Goal: Information Seeking & Learning: Compare options

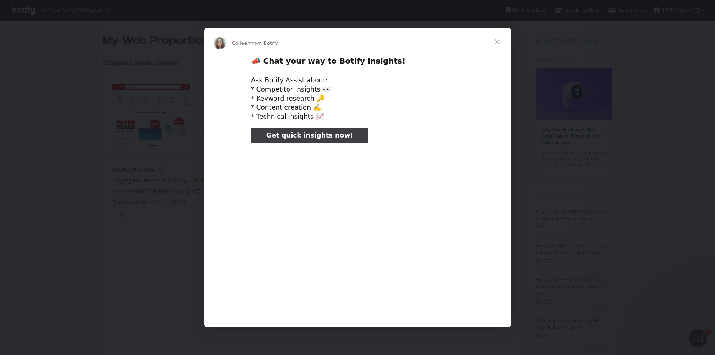
type input "126784"
click at [497, 39] on span "Close" at bounding box center [497, 42] width 28 height 28
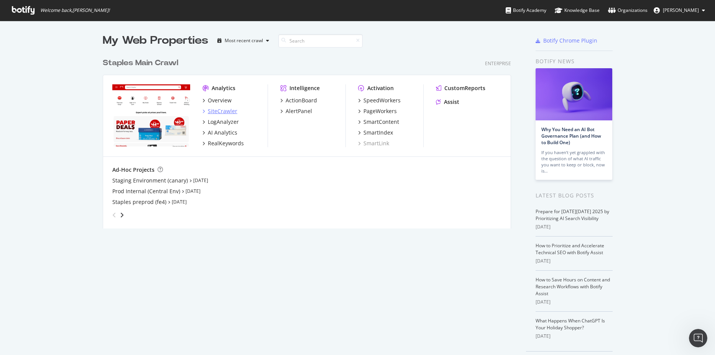
click at [223, 110] on div "SiteCrawler" at bounding box center [223, 111] width 30 height 8
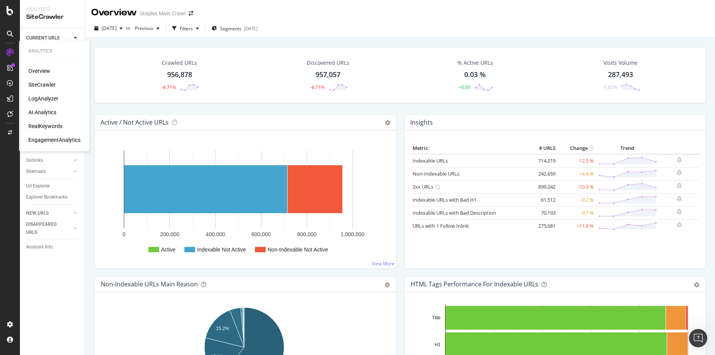
click at [49, 129] on div "RealKeywords" at bounding box center [45, 126] width 34 height 8
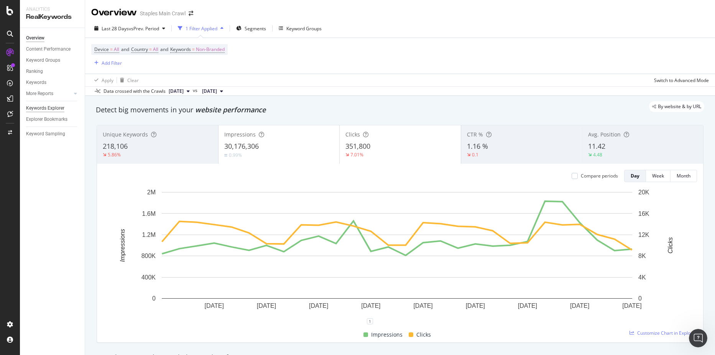
click at [61, 106] on div "Keywords Explorer" at bounding box center [45, 108] width 38 height 8
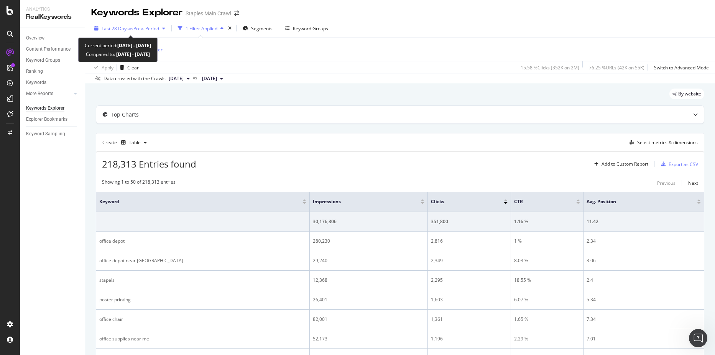
click at [151, 25] on span "vs Prev. Period" at bounding box center [144, 28] width 30 height 7
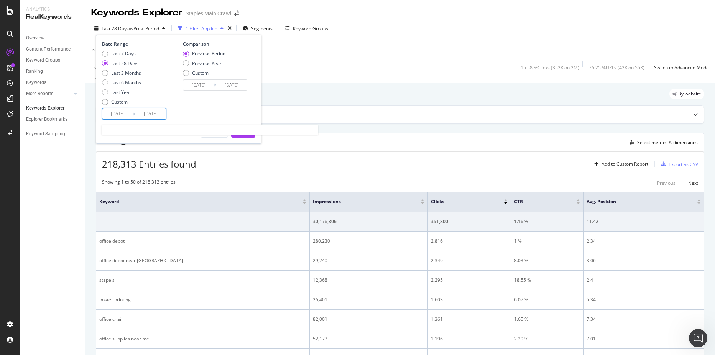
click at [113, 115] on input "[DATE]" at bounding box center [117, 113] width 31 height 11
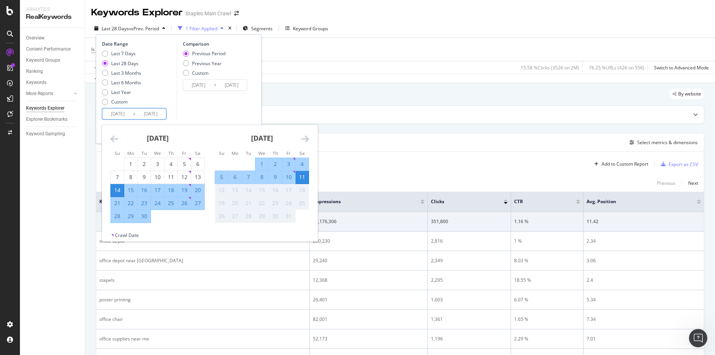
click at [110, 139] on div "[DATE] 1 2 3 4 5 6 7 8 9 10 11 12 13 14 15 16 17 18 19 20 21 22 23 24 25 26 27 …" at bounding box center [157, 174] width 104 height 98
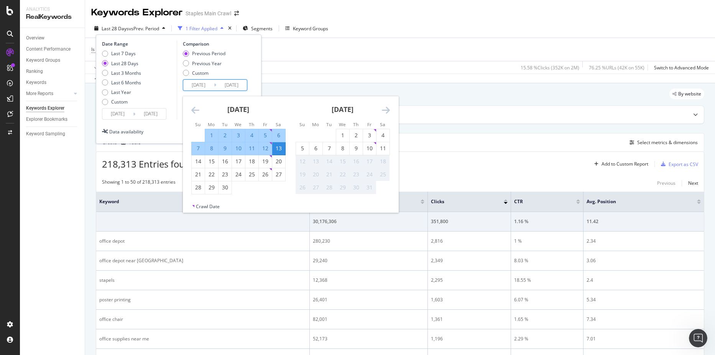
click at [194, 84] on input "[DATE]" at bounding box center [198, 85] width 31 height 11
click at [194, 109] on icon "Move backward to switch to the previous month." at bounding box center [195, 109] width 8 height 9
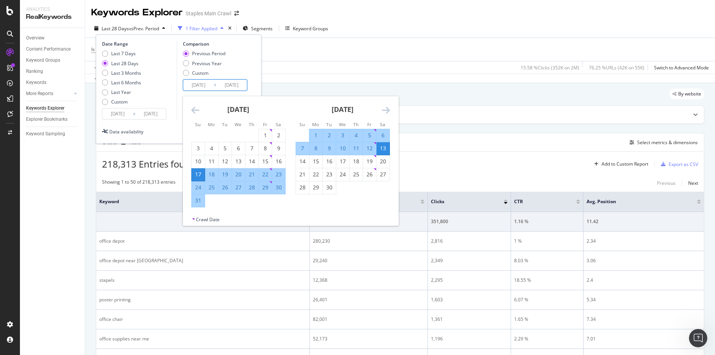
click at [211, 187] on div "25" at bounding box center [211, 188] width 13 height 8
type input "[DATE]"
click at [314, 135] on div "1" at bounding box center [315, 135] width 13 height 8
type input "[DATE]"
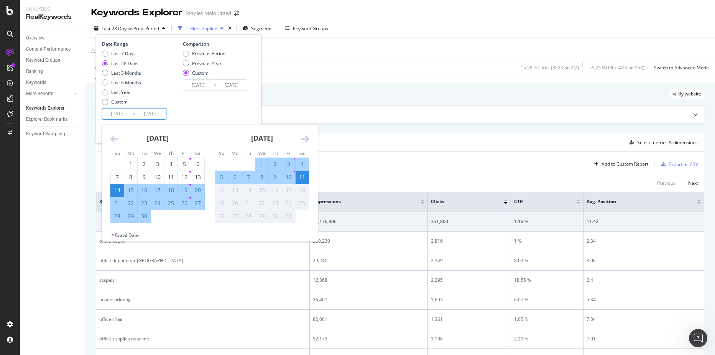
click at [122, 115] on input "[DATE]" at bounding box center [117, 113] width 31 height 11
click at [130, 166] on div "1" at bounding box center [130, 164] width 13 height 8
type input "[DATE]"
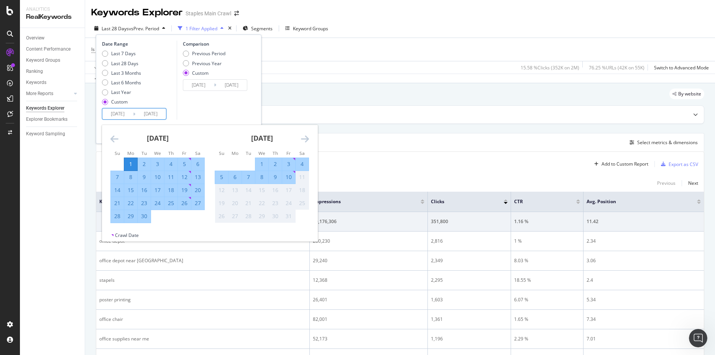
click at [121, 175] on div "7" at bounding box center [117, 177] width 13 height 8
type input "[DATE]"
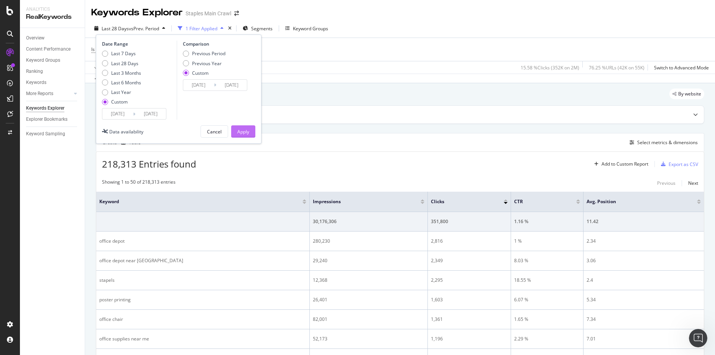
click at [243, 129] on div "Apply" at bounding box center [243, 131] width 12 height 7
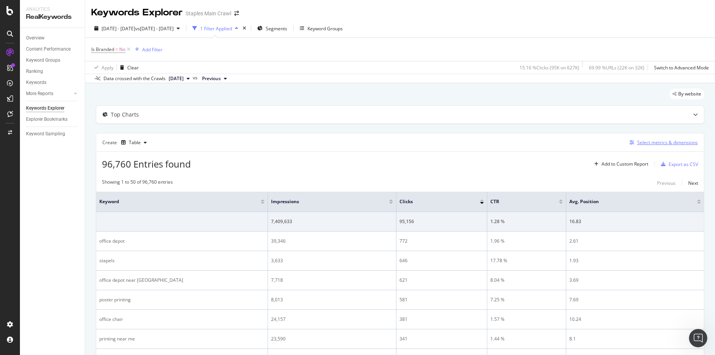
click at [663, 143] on div "Select metrics & dimensions" at bounding box center [667, 142] width 61 height 7
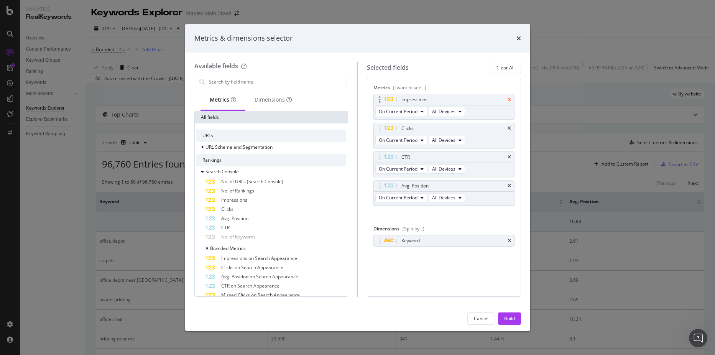
click at [509, 100] on icon "times" at bounding box center [508, 99] width 3 height 5
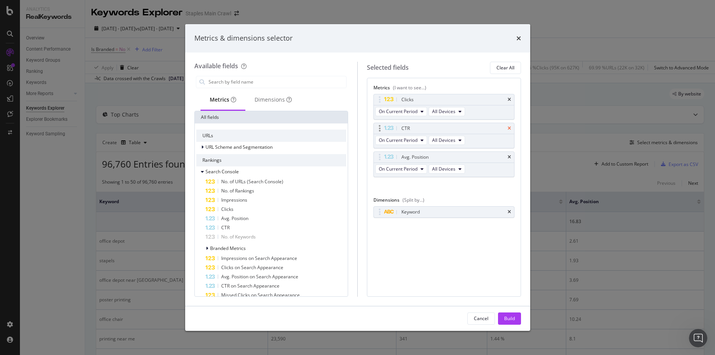
click at [509, 130] on icon "times" at bounding box center [508, 128] width 3 height 5
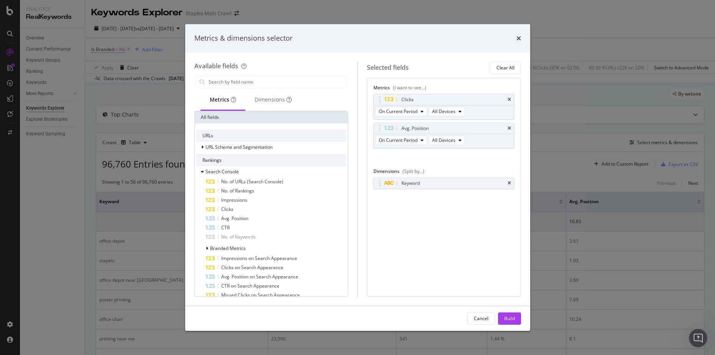
click at [509, 130] on icon "times" at bounding box center [508, 128] width 3 height 5
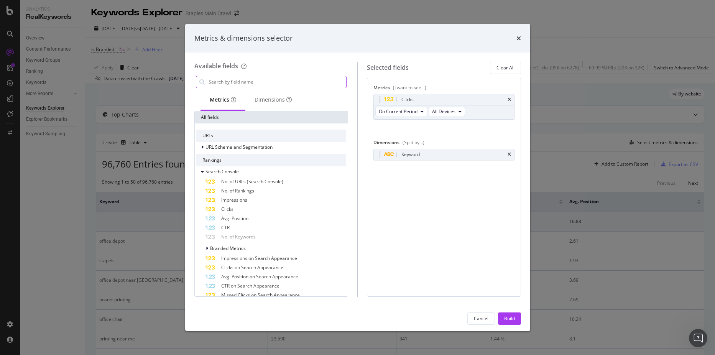
click at [220, 80] on input "modal" at bounding box center [277, 81] width 139 height 11
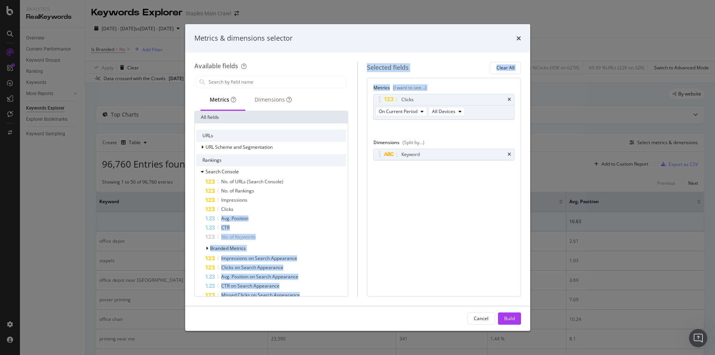
drag, startPoint x: 250, startPoint y: 209, endPoint x: 454, endPoint y: 128, distance: 220.1
click at [454, 128] on div "Available fields Metrics Dimensions All fields URLs URL Scheme and Segmentation…" at bounding box center [357, 179] width 327 height 235
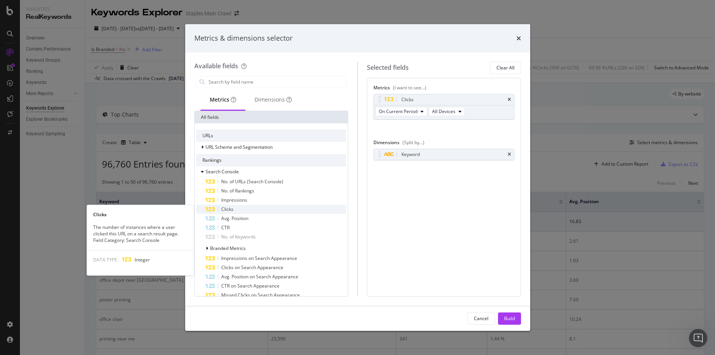
click at [223, 210] on span "Clicks" at bounding box center [227, 209] width 12 height 7
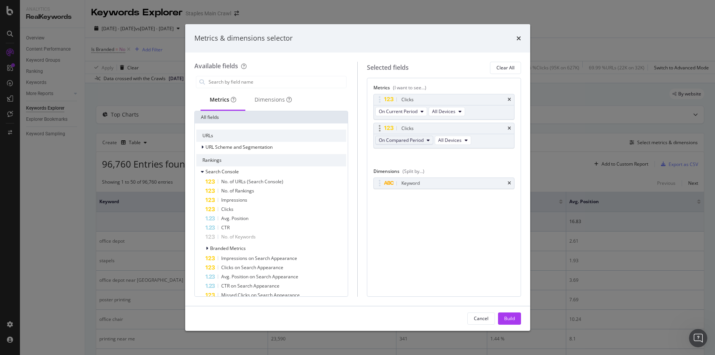
click at [411, 140] on span "On Compared Period" at bounding box center [401, 140] width 45 height 7
click at [498, 210] on div "Metrics (I want to see...) Clicks On Current Period All Devices Clicks On Compa…" at bounding box center [444, 187] width 154 height 219
click at [509, 319] on div "Build" at bounding box center [509, 318] width 11 height 7
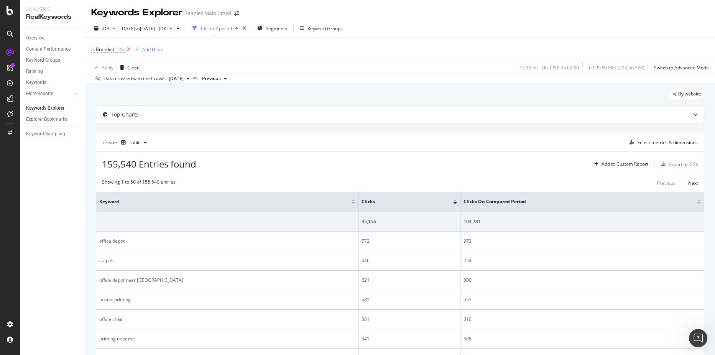
click at [129, 51] on icon at bounding box center [128, 50] width 7 height 8
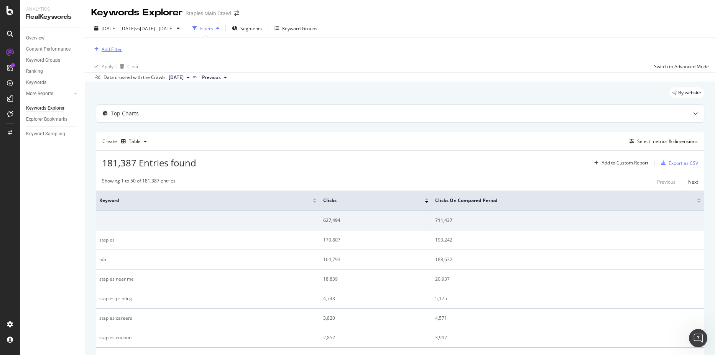
click at [107, 48] on div "Add Filter" at bounding box center [112, 49] width 20 height 7
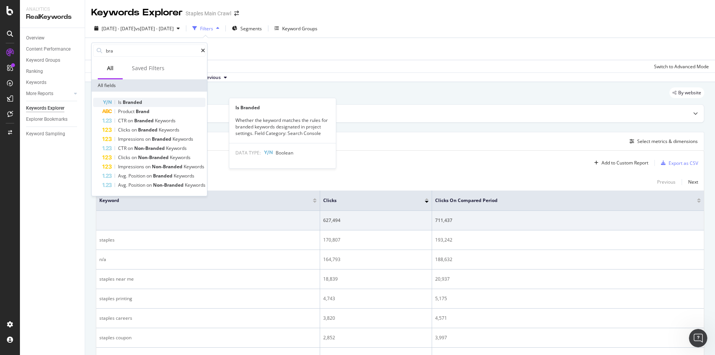
type input "bra"
click at [133, 102] on span "Branded" at bounding box center [133, 102] width 20 height 7
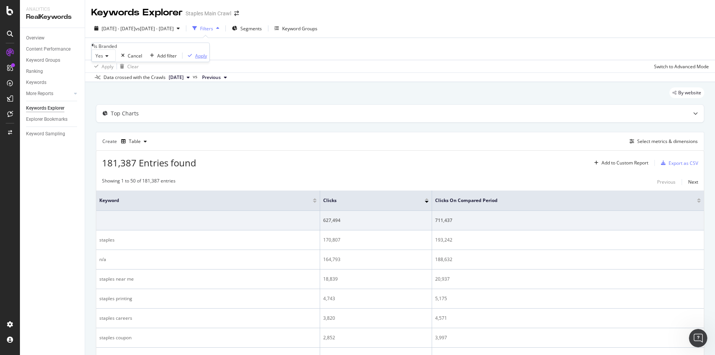
click at [195, 59] on div "Apply" at bounding box center [201, 56] width 12 height 7
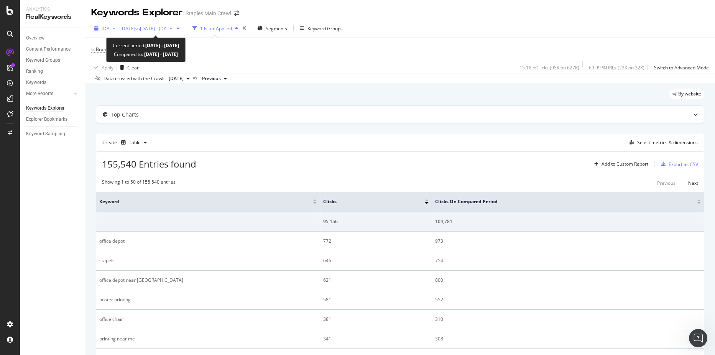
click at [135, 25] on span "[DATE] - [DATE]" at bounding box center [119, 28] width 34 height 7
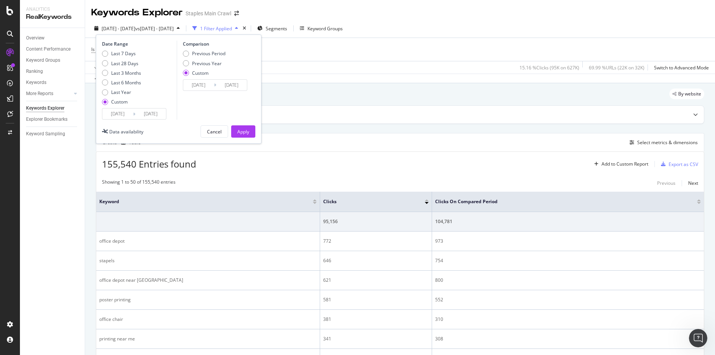
click at [198, 85] on input "[DATE]" at bounding box center [198, 85] width 31 height 11
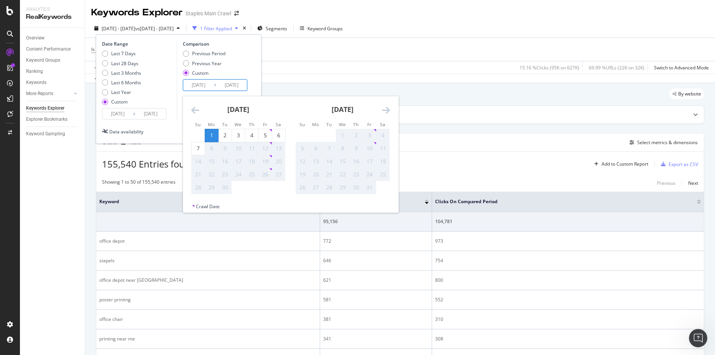
click at [195, 107] on icon "Move backward to switch to the previous month." at bounding box center [195, 109] width 8 height 9
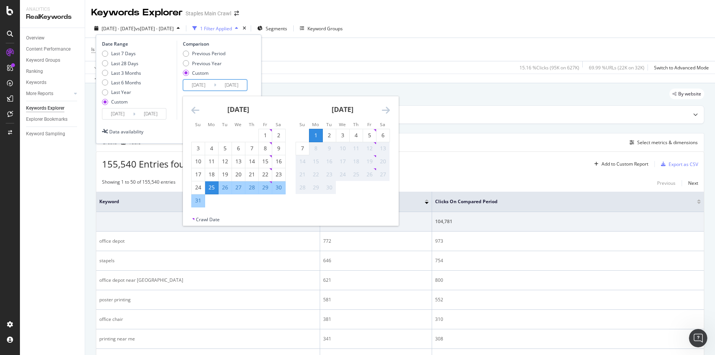
click at [211, 186] on div "25" at bounding box center [211, 188] width 13 height 8
click at [195, 199] on div "31" at bounding box center [198, 201] width 13 height 8
type input "[DATE]"
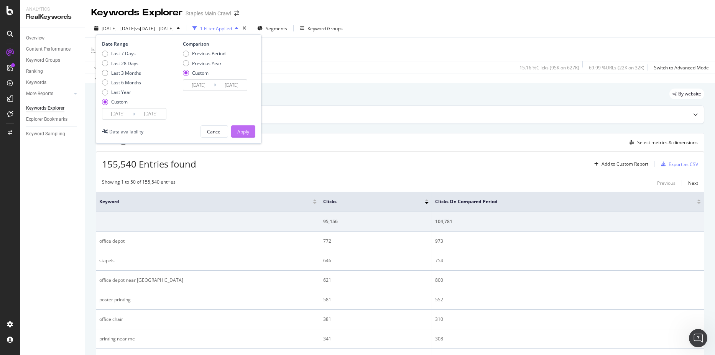
click at [242, 131] on div "Apply" at bounding box center [243, 131] width 12 height 7
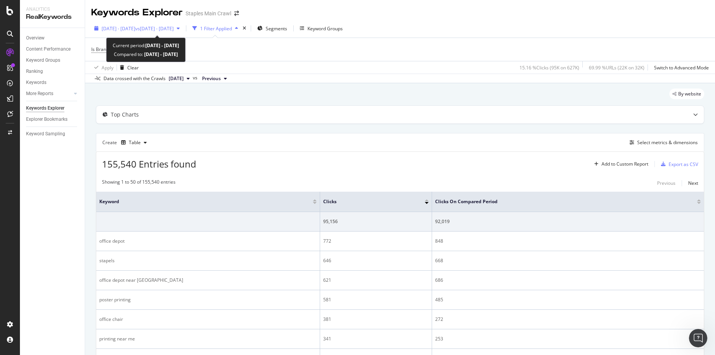
click at [174, 30] on span "vs [DATE] - [DATE]" at bounding box center [154, 28] width 38 height 7
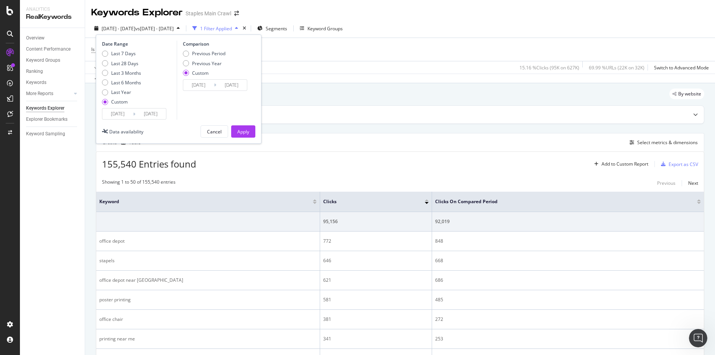
click at [389, 157] on div "155,540 Entries found Add to Custom Report Export as CSV" at bounding box center [399, 161] width 607 height 19
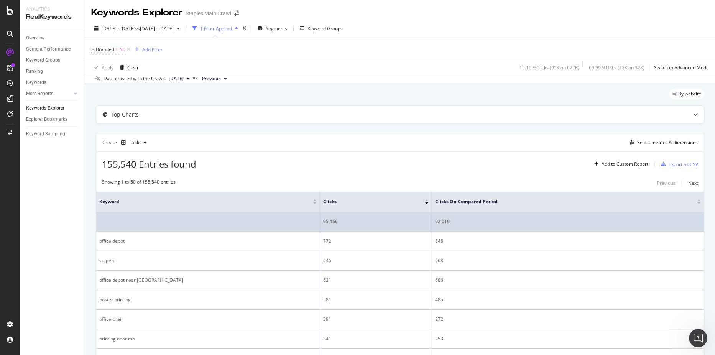
click at [329, 218] on div "95,156" at bounding box center [375, 221] width 105 height 7
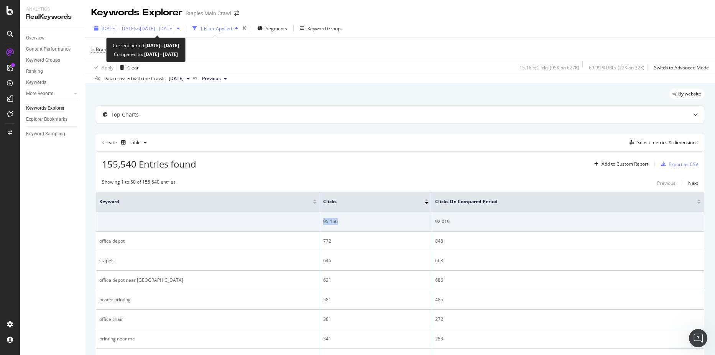
click at [153, 30] on span "vs [DATE] - [DATE]" at bounding box center [154, 28] width 38 height 7
click at [174, 28] on span "vs [DATE] - [DATE]" at bounding box center [154, 28] width 38 height 7
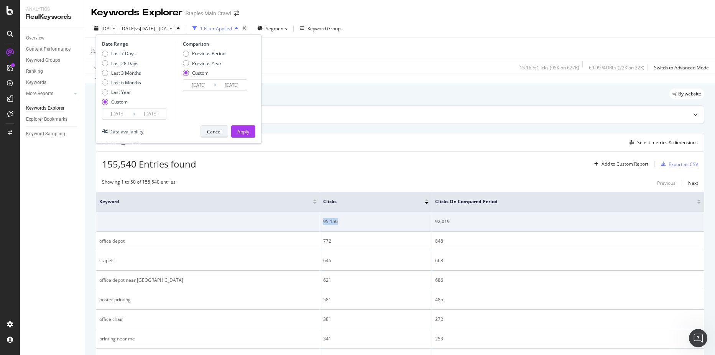
click at [217, 130] on div "Cancel" at bounding box center [214, 131] width 15 height 7
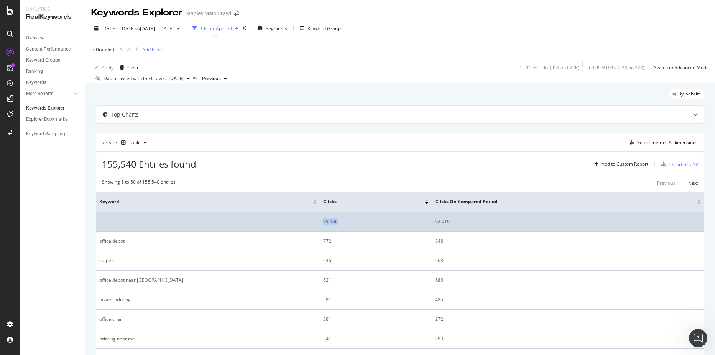
copy div "95,156"
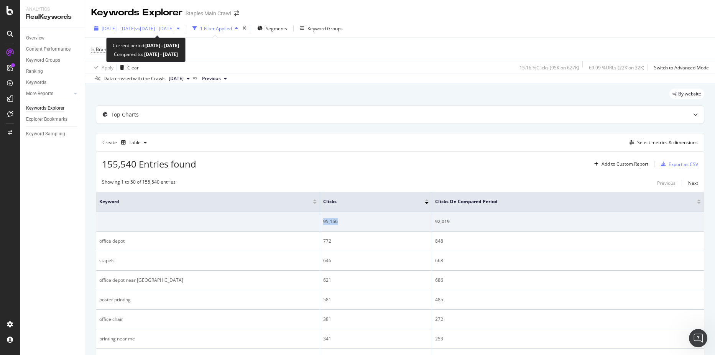
click at [174, 28] on span "vs [DATE] - [DATE]" at bounding box center [154, 28] width 38 height 7
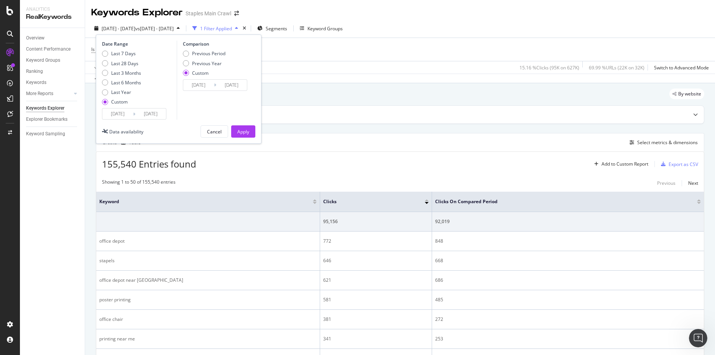
click at [202, 85] on input "[DATE]" at bounding box center [198, 85] width 31 height 11
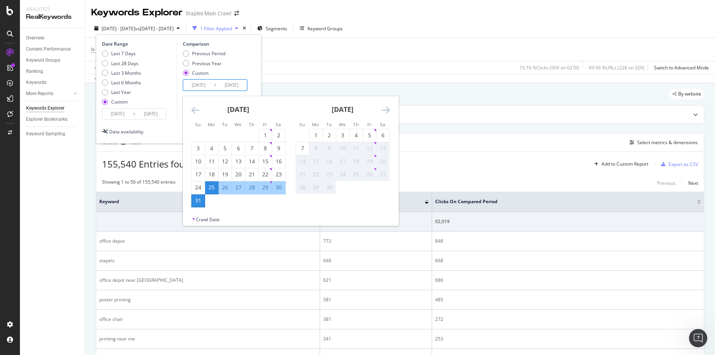
click at [196, 108] on icon "Move backward to switch to the previous month." at bounding box center [195, 109] width 8 height 9
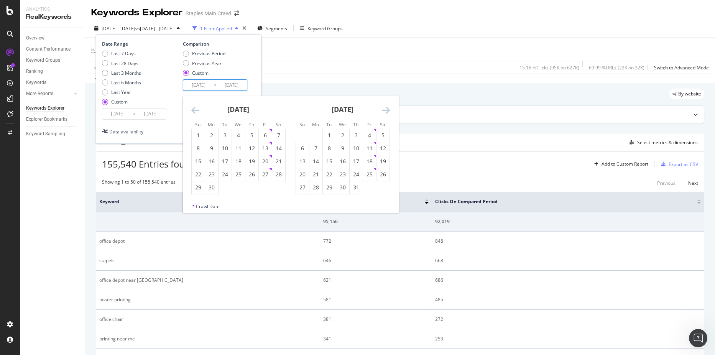
click at [196, 108] on icon "Move backward to switch to the previous month." at bounding box center [195, 109] width 8 height 9
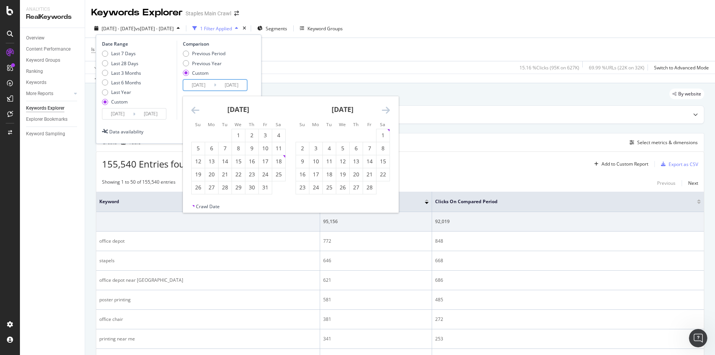
click at [196, 108] on icon "Move backward to switch to the previous month." at bounding box center [195, 109] width 8 height 9
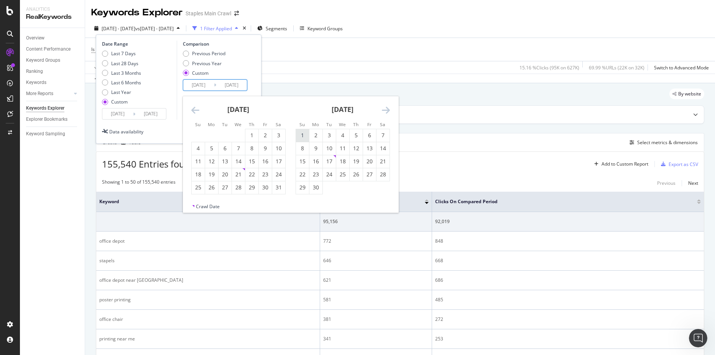
click at [302, 135] on div "1" at bounding box center [302, 135] width 13 height 8
type input "[DATE]"
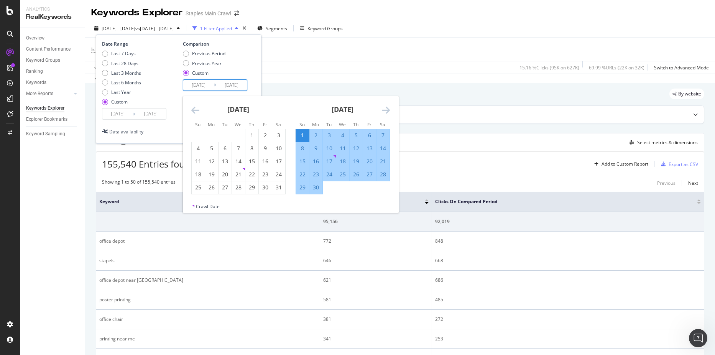
click at [385, 133] on div "7" at bounding box center [382, 135] width 13 height 8
type input "[DATE]"
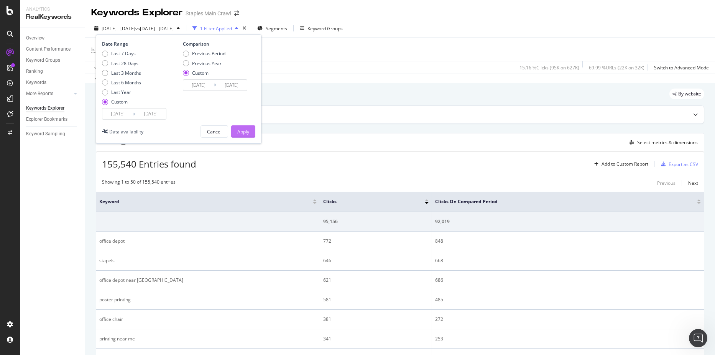
click at [245, 132] on div "Apply" at bounding box center [243, 131] width 12 height 7
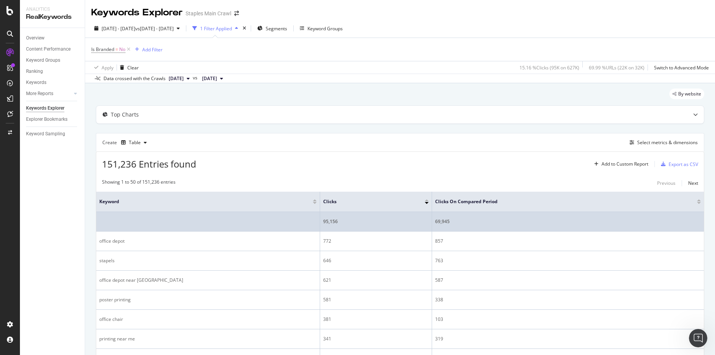
click at [443, 221] on div "69,945" at bounding box center [568, 221] width 266 height 7
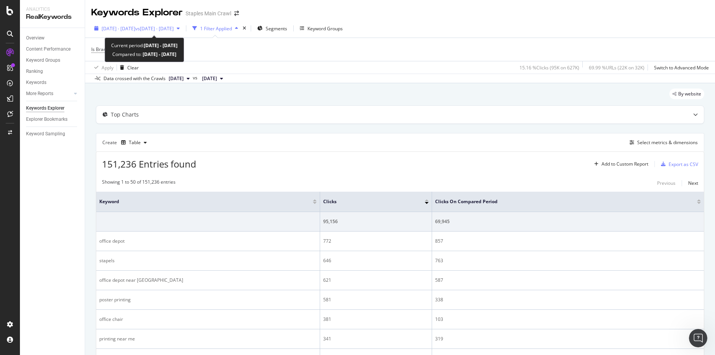
click at [171, 31] on span "vs [DATE] - [DATE]" at bounding box center [154, 28] width 38 height 7
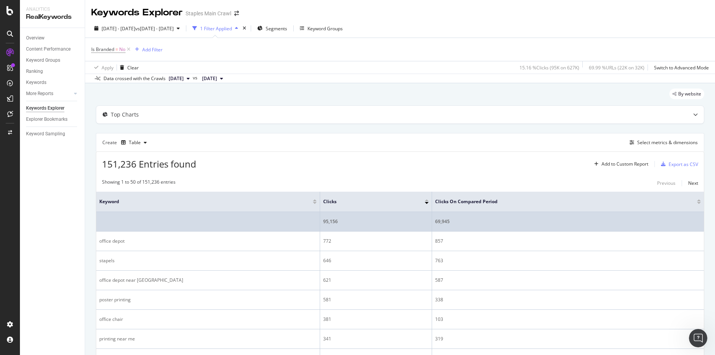
click at [440, 222] on div "69,945" at bounding box center [568, 221] width 266 height 7
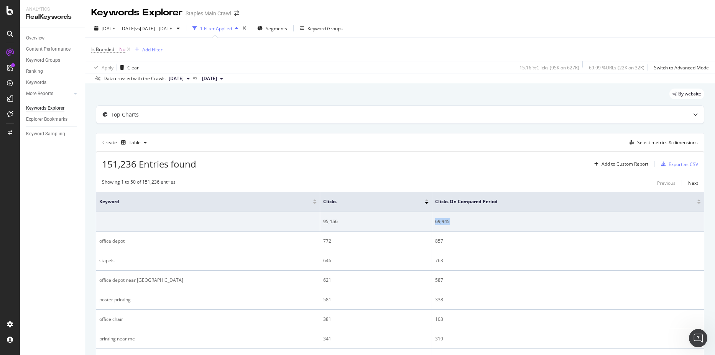
copy div "69,945"
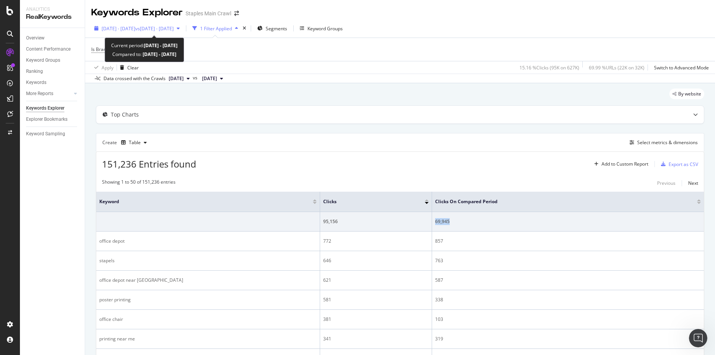
click at [156, 27] on span "vs [DATE] - [DATE]" at bounding box center [154, 28] width 38 height 7
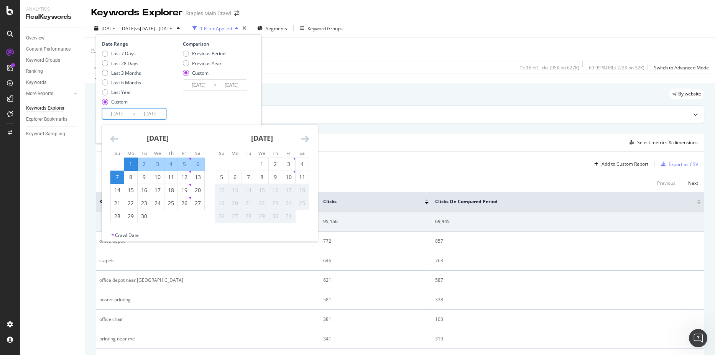
click at [115, 112] on input "[DATE]" at bounding box center [117, 113] width 31 height 11
click at [131, 175] on div "8" at bounding box center [130, 177] width 13 height 8
type input "[DATE]"
click at [119, 188] on div "14" at bounding box center [117, 190] width 13 height 8
type input "[DATE]"
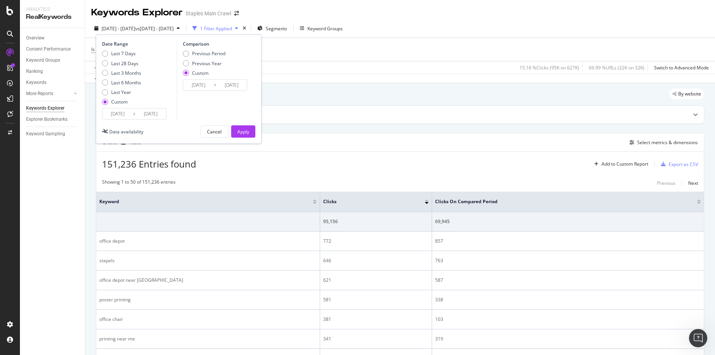
click at [204, 83] on input "[DATE]" at bounding box center [198, 85] width 31 height 11
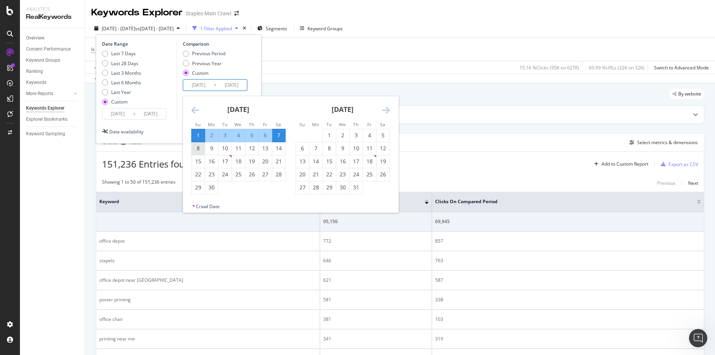
click at [198, 151] on div "8" at bounding box center [198, 148] width 13 height 8
type input "[DATE]"
click at [277, 146] on div "14" at bounding box center [278, 148] width 13 height 8
type input "[DATE]"
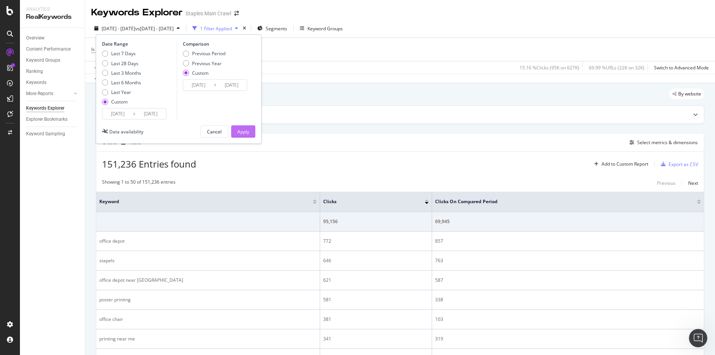
click at [242, 130] on div "Apply" at bounding box center [243, 131] width 12 height 7
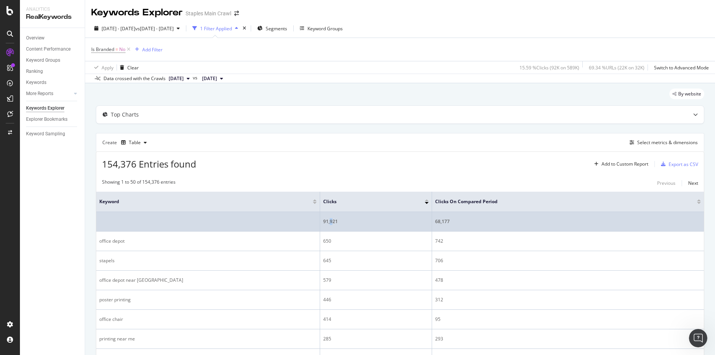
click at [331, 220] on div "91,921" at bounding box center [375, 221] width 105 height 7
drag, startPoint x: 331, startPoint y: 220, endPoint x: 328, endPoint y: 222, distance: 4.1
click at [328, 222] on div "91,921" at bounding box center [375, 221] width 105 height 7
drag, startPoint x: 323, startPoint y: 221, endPoint x: 459, endPoint y: 217, distance: 135.7
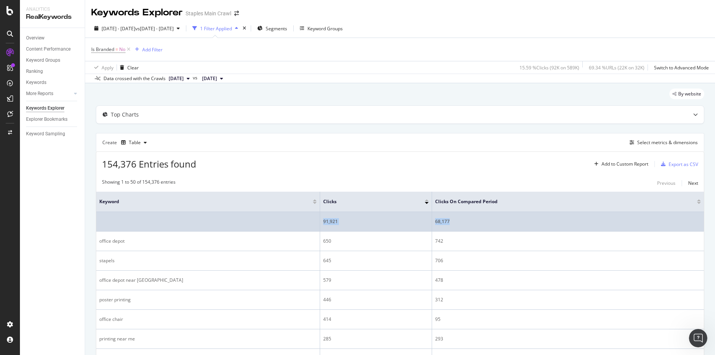
click at [459, 217] on tr "91,921 68,177" at bounding box center [399, 222] width 607 height 20
copy tr "91,921 68,177"
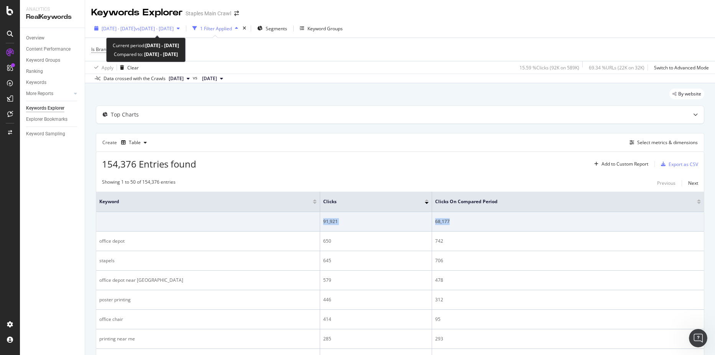
click at [134, 27] on span "[DATE] - [DATE]" at bounding box center [119, 28] width 34 height 7
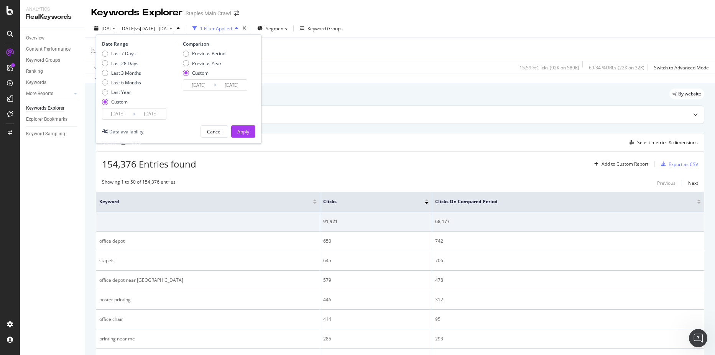
click at [120, 112] on input "[DATE]" at bounding box center [117, 113] width 31 height 11
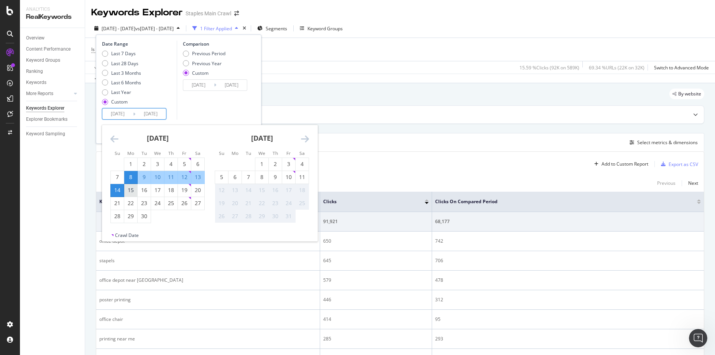
click at [128, 189] on div "15" at bounding box center [130, 190] width 13 height 8
type input "[DATE]"
click at [119, 202] on div "21" at bounding box center [117, 203] width 13 height 8
type input "[DATE]"
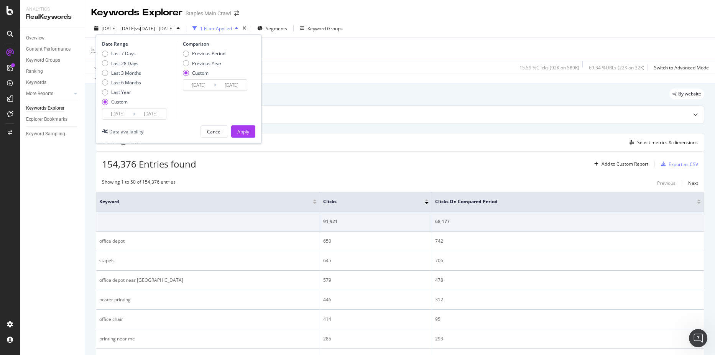
click at [205, 83] on input "[DATE]" at bounding box center [198, 85] width 31 height 11
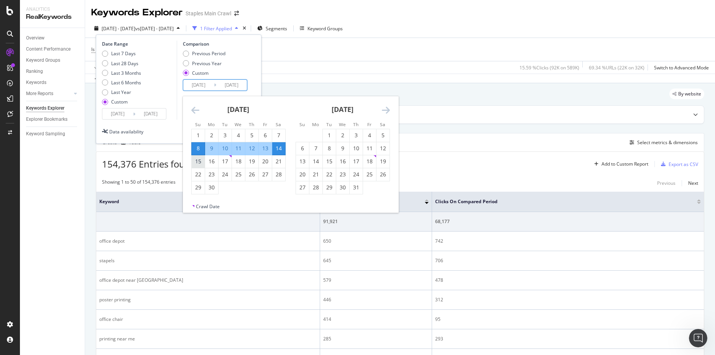
click at [200, 163] on div "15" at bounding box center [198, 162] width 13 height 8
type input "[DATE]"
click at [277, 159] on div "21" at bounding box center [278, 162] width 13 height 8
type input "[DATE]"
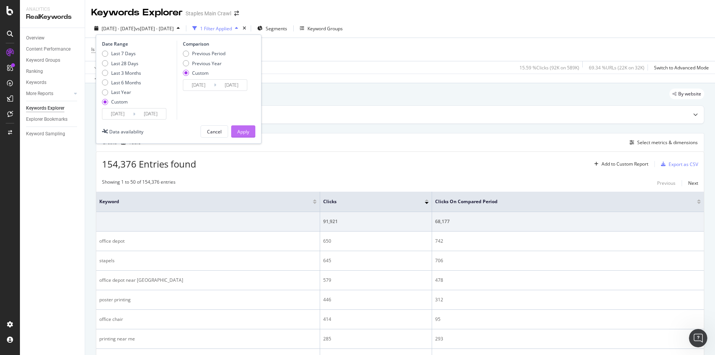
click at [244, 126] on div "Apply" at bounding box center [243, 131] width 12 height 11
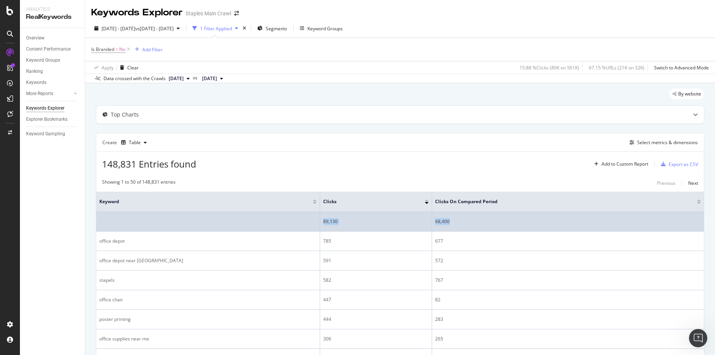
drag, startPoint x: 324, startPoint y: 219, endPoint x: 456, endPoint y: 217, distance: 132.3
click at [456, 217] on tr "89,130 68,400" at bounding box center [399, 222] width 607 height 20
copy tr "89,130 68,400"
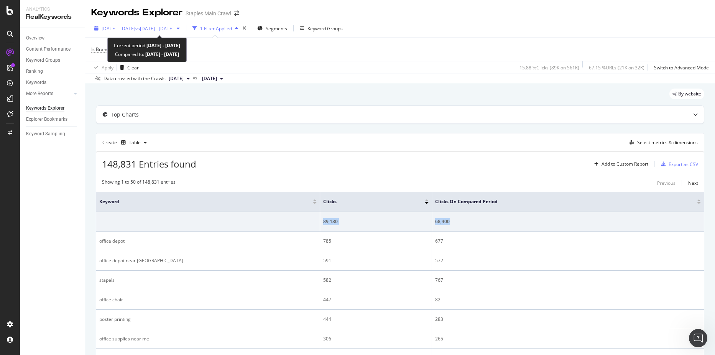
click at [174, 27] on span "vs [DATE] - [DATE]" at bounding box center [154, 28] width 38 height 7
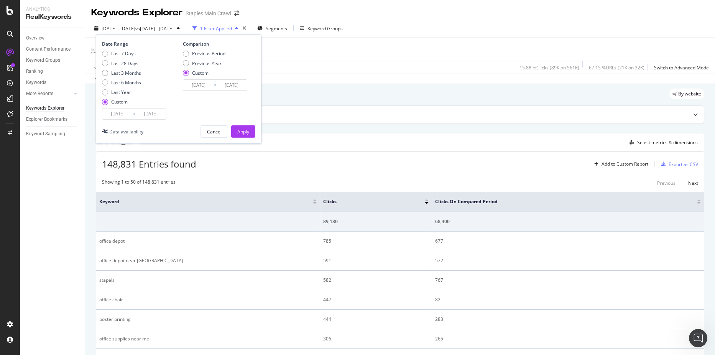
click at [108, 113] on input "[DATE]" at bounding box center [117, 113] width 31 height 11
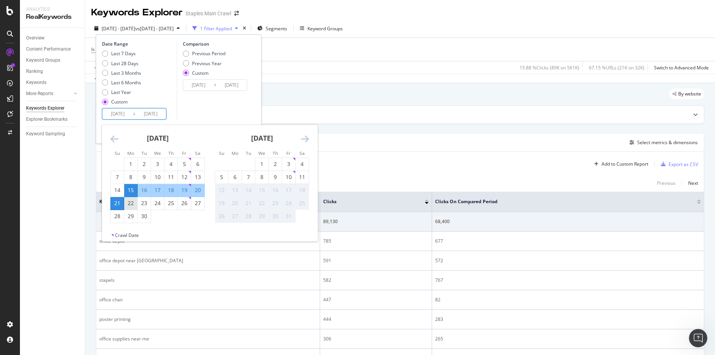
click at [129, 208] on div "22" at bounding box center [130, 203] width 13 height 13
type input "[DATE]"
click at [120, 216] on div "28" at bounding box center [117, 216] width 13 height 8
type input "[DATE]"
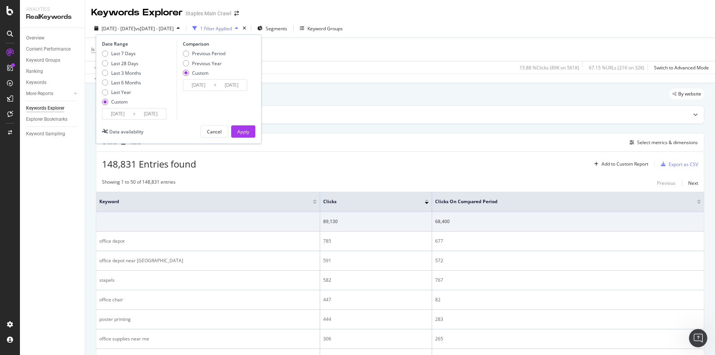
click at [202, 82] on input "[DATE]" at bounding box center [198, 85] width 31 height 11
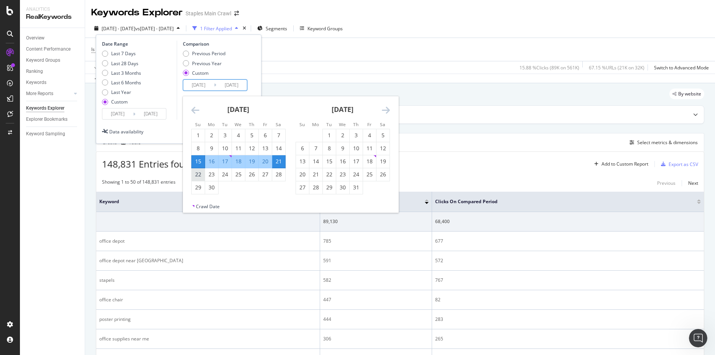
click at [200, 172] on div "22" at bounding box center [198, 175] width 13 height 8
type input "[DATE]"
click at [276, 171] on div "28" at bounding box center [278, 175] width 13 height 8
type input "[DATE]"
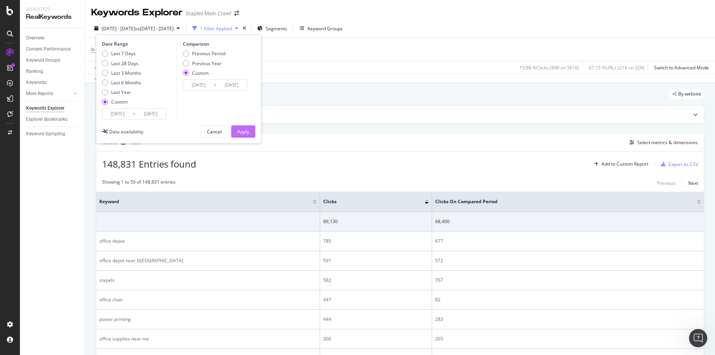
click at [249, 130] on button "Apply" at bounding box center [243, 131] width 24 height 12
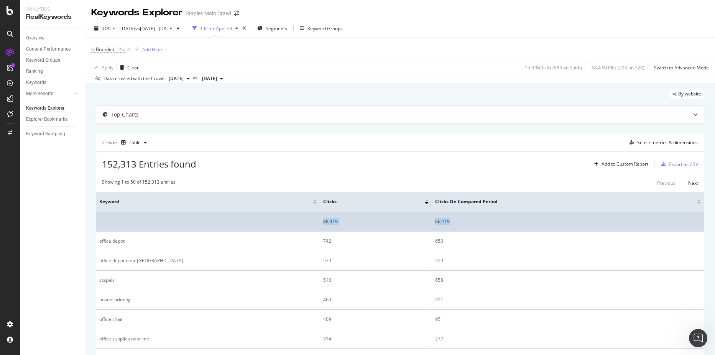
drag, startPoint x: 323, startPoint y: 220, endPoint x: 454, endPoint y: 213, distance: 130.8
click at [454, 213] on tr "88,419 66,119" at bounding box center [399, 222] width 607 height 20
copy tr "88,419 66,119"
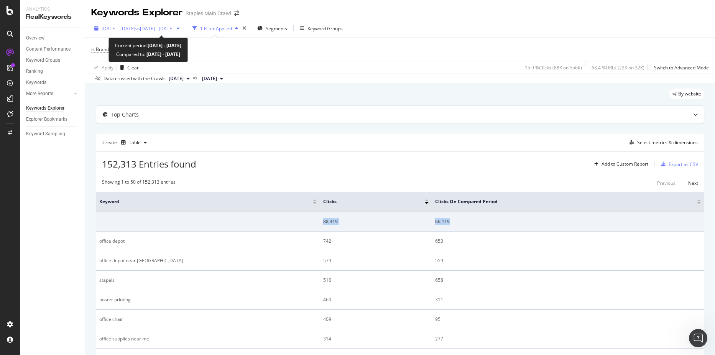
click at [178, 33] on div "[DATE] - [DATE] vs [DATE] - [DATE]" at bounding box center [137, 28] width 92 height 11
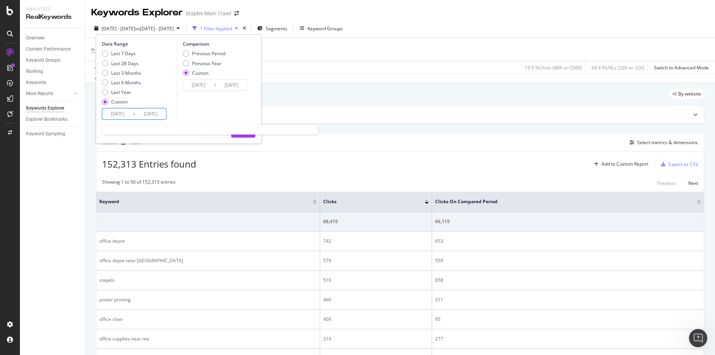
click at [125, 111] on input "[DATE]" at bounding box center [117, 113] width 31 height 11
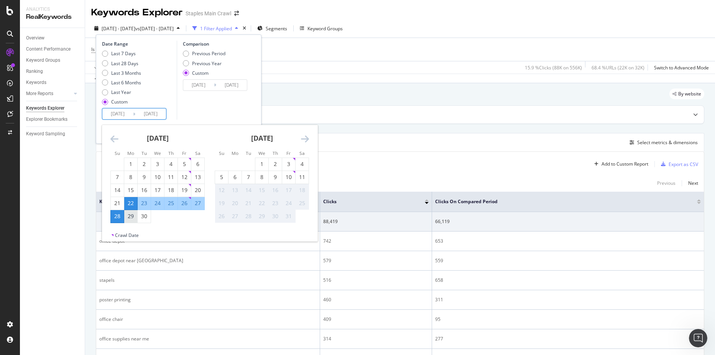
click at [133, 215] on div "29" at bounding box center [130, 216] width 13 height 8
type input "[DATE]"
click at [305, 161] on div "4" at bounding box center [302, 164] width 13 height 8
type input "[DATE]"
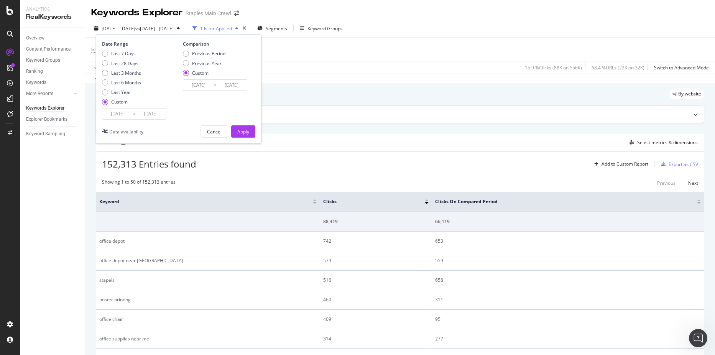
click at [305, 161] on div "152,313 Entries found Add to Custom Report Export as CSV" at bounding box center [399, 161] width 607 height 19
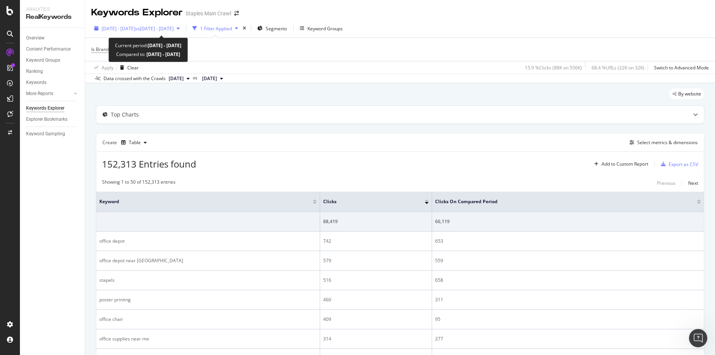
click at [129, 28] on span "[DATE] - [DATE]" at bounding box center [119, 28] width 34 height 7
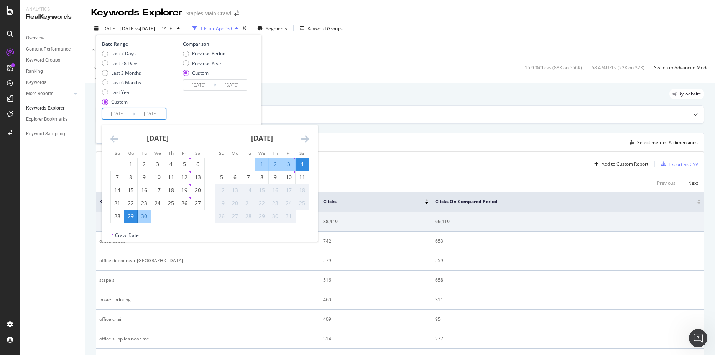
click at [117, 115] on input "[DATE]" at bounding box center [117, 113] width 31 height 11
click at [128, 217] on div "29" at bounding box center [130, 216] width 13 height 8
click at [224, 179] on div "5" at bounding box center [221, 177] width 13 height 8
type input "[DATE]"
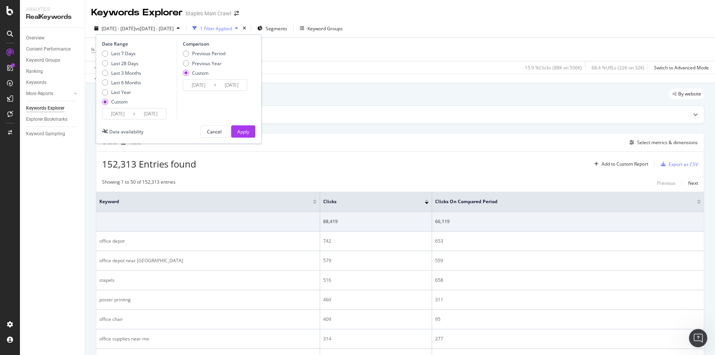
click at [207, 81] on input "[DATE]" at bounding box center [198, 85] width 31 height 11
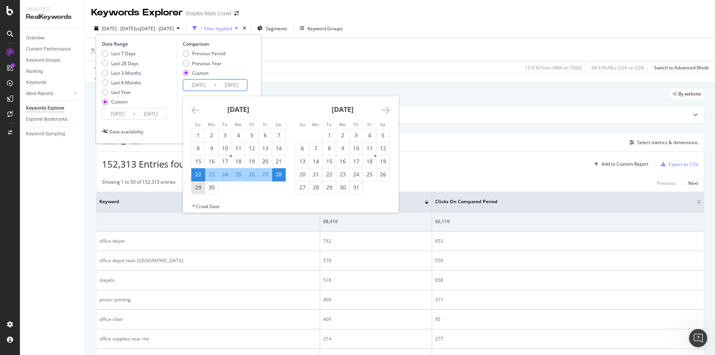
click at [197, 184] on div "29" at bounding box center [198, 188] width 13 height 8
type input "[DATE]"
click at [385, 133] on div "5" at bounding box center [382, 135] width 13 height 8
type input "[DATE]"
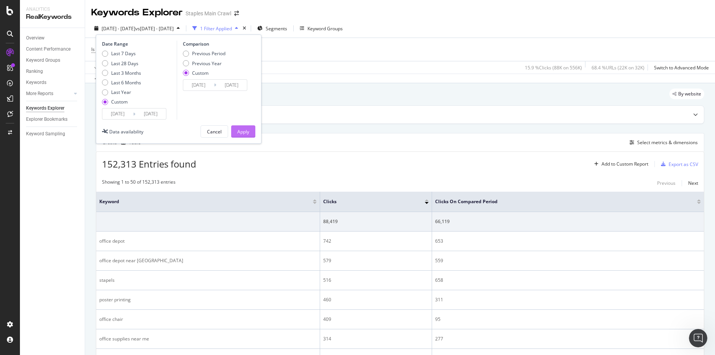
click at [245, 131] on div "Apply" at bounding box center [243, 131] width 12 height 7
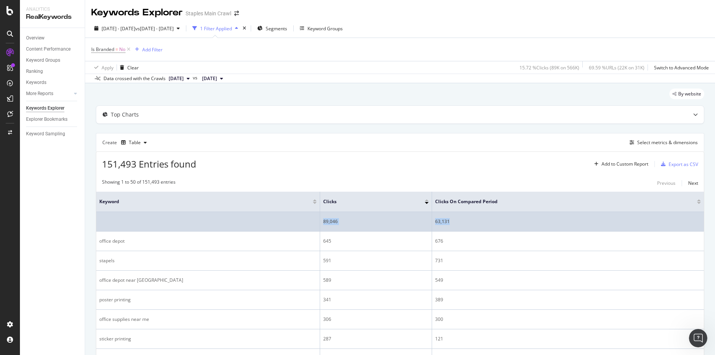
drag, startPoint x: 324, startPoint y: 222, endPoint x: 452, endPoint y: 220, distance: 128.0
click at [452, 220] on tr "89,046 63,131" at bounding box center [399, 222] width 607 height 20
copy tr "89,046 63,131"
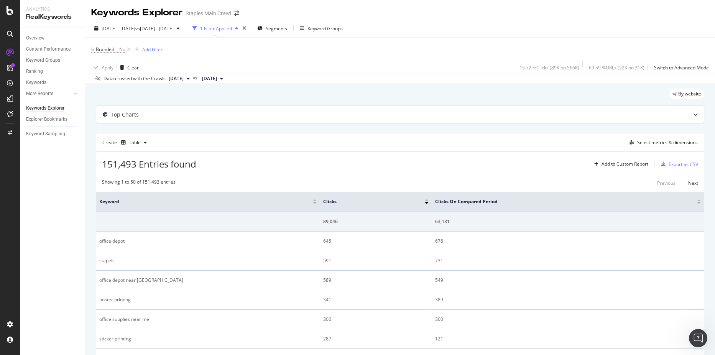
click at [355, 183] on div "Showing 1 to 50 of 151,493 entries Previous Next" at bounding box center [399, 183] width 607 height 9
